Goal: Information Seeking & Learning: Find specific fact

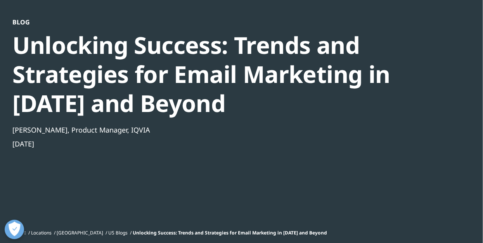
scroll to position [57, 0]
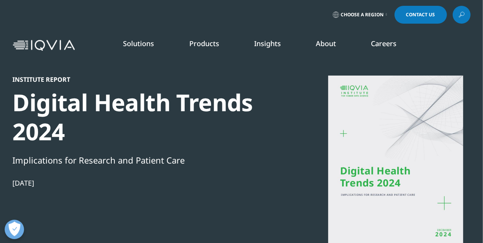
click at [62, 45] on img at bounding box center [44, 45] width 62 height 11
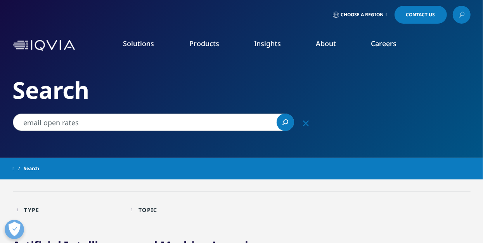
click at [270, 48] on link "Insights" at bounding box center [267, 43] width 27 height 9
click at [270, 44] on link "Insights" at bounding box center [267, 43] width 27 height 9
